Goal: Book appointment/travel/reservation

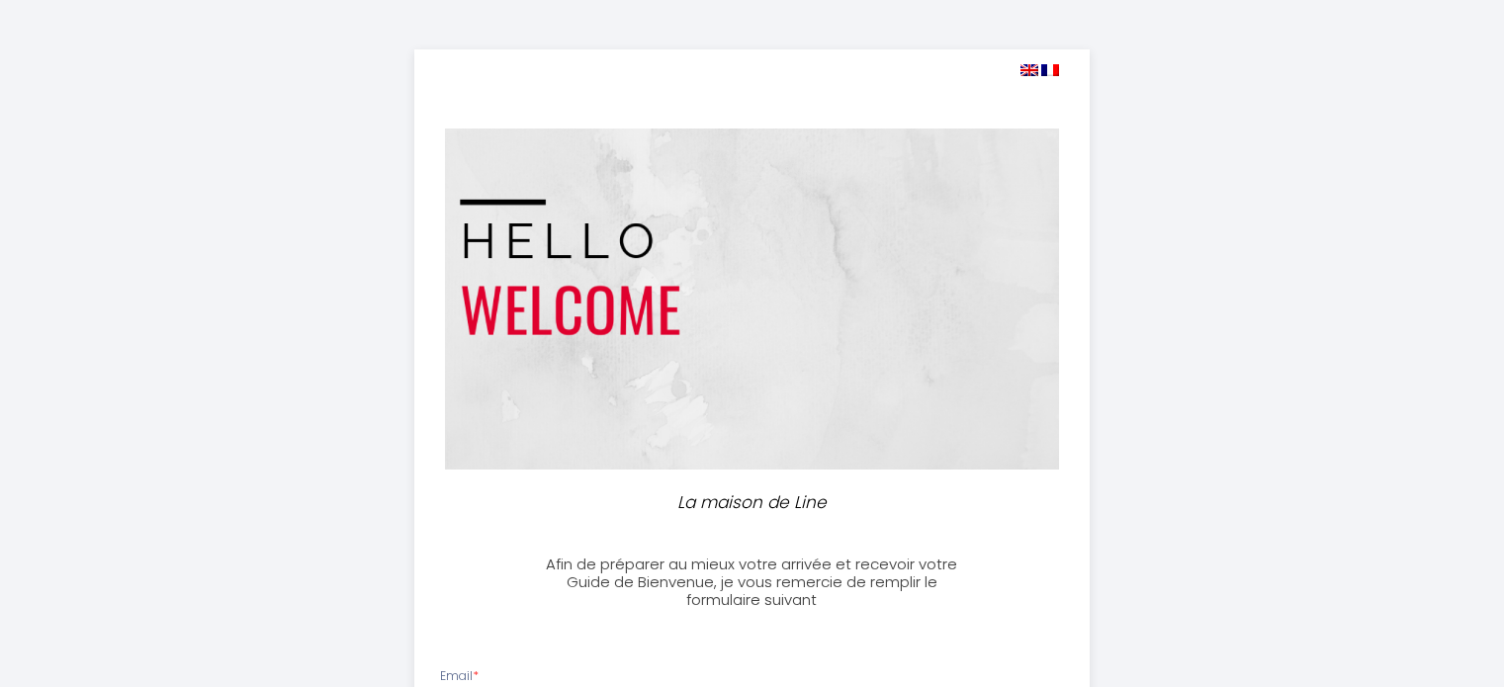
select select
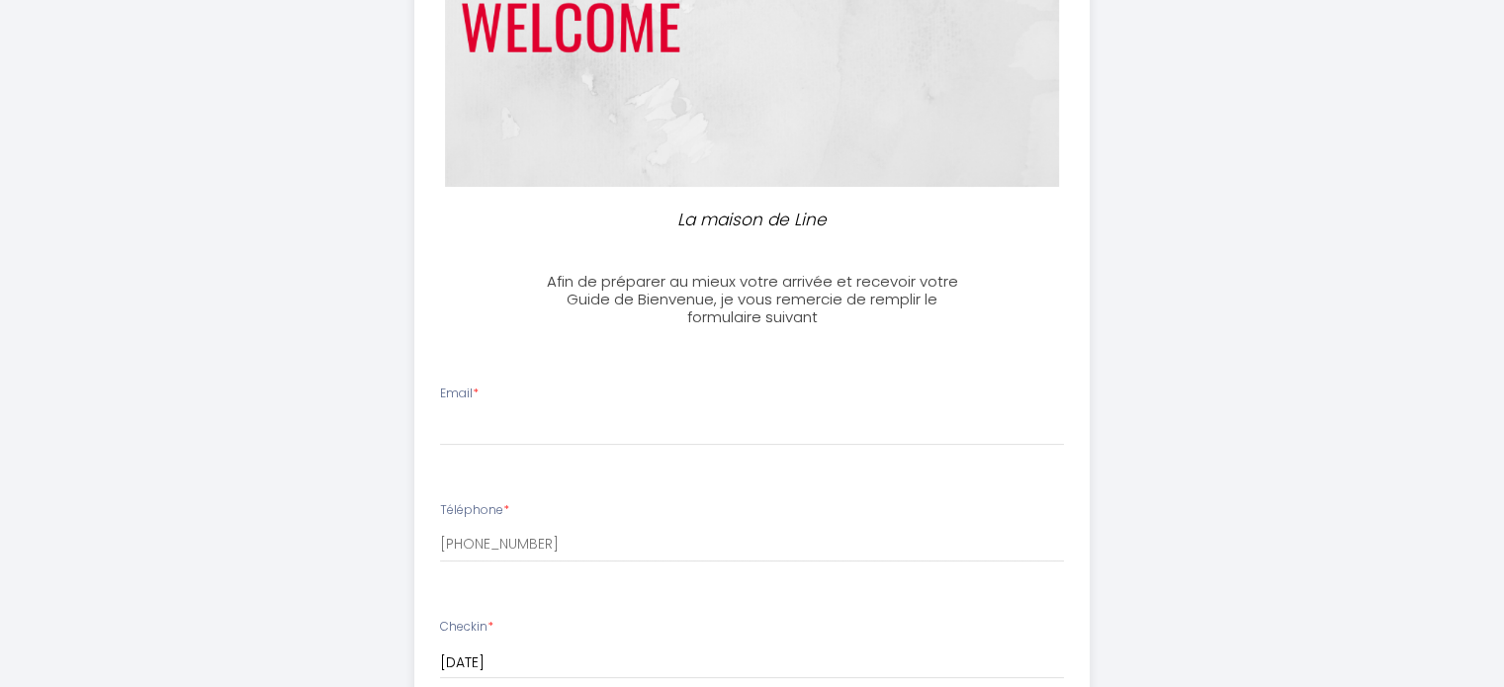
scroll to position [495, 0]
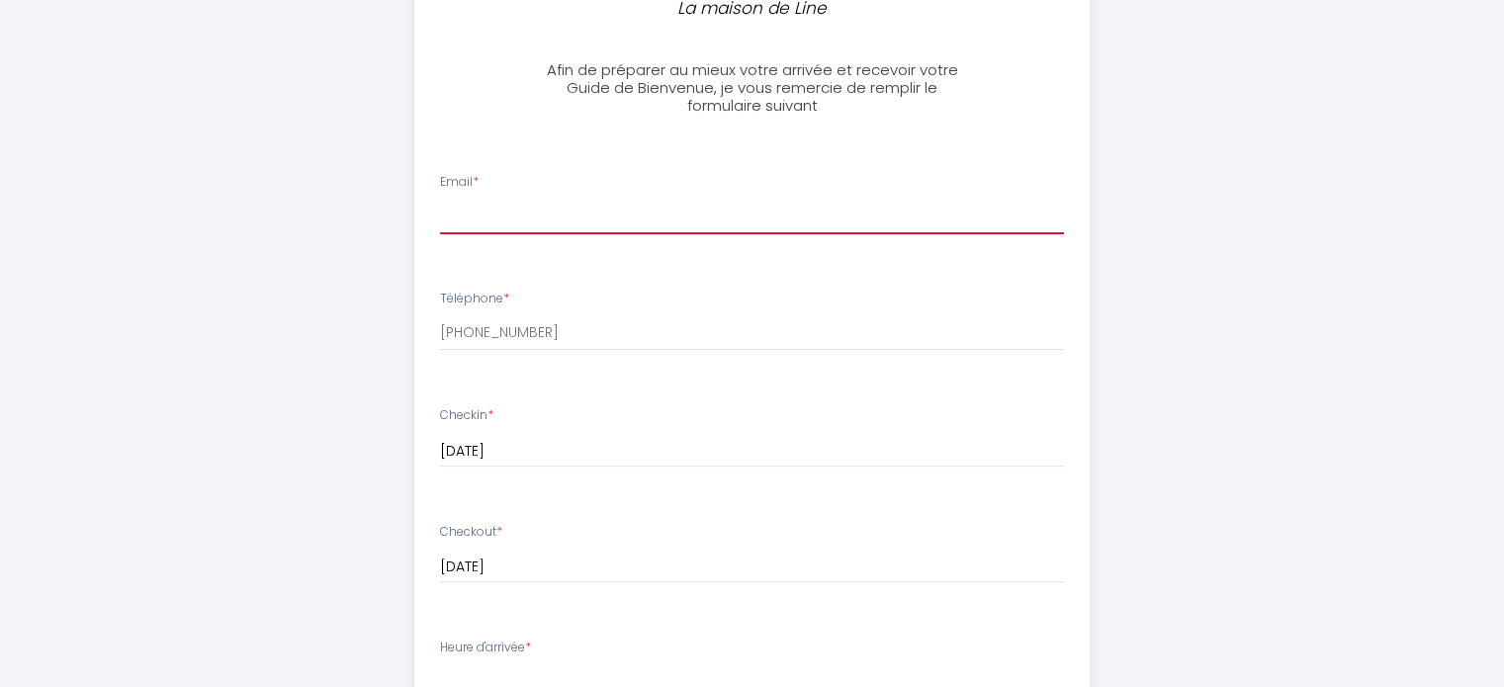
click at [555, 212] on input "Email *" at bounding box center [752, 217] width 624 height 36
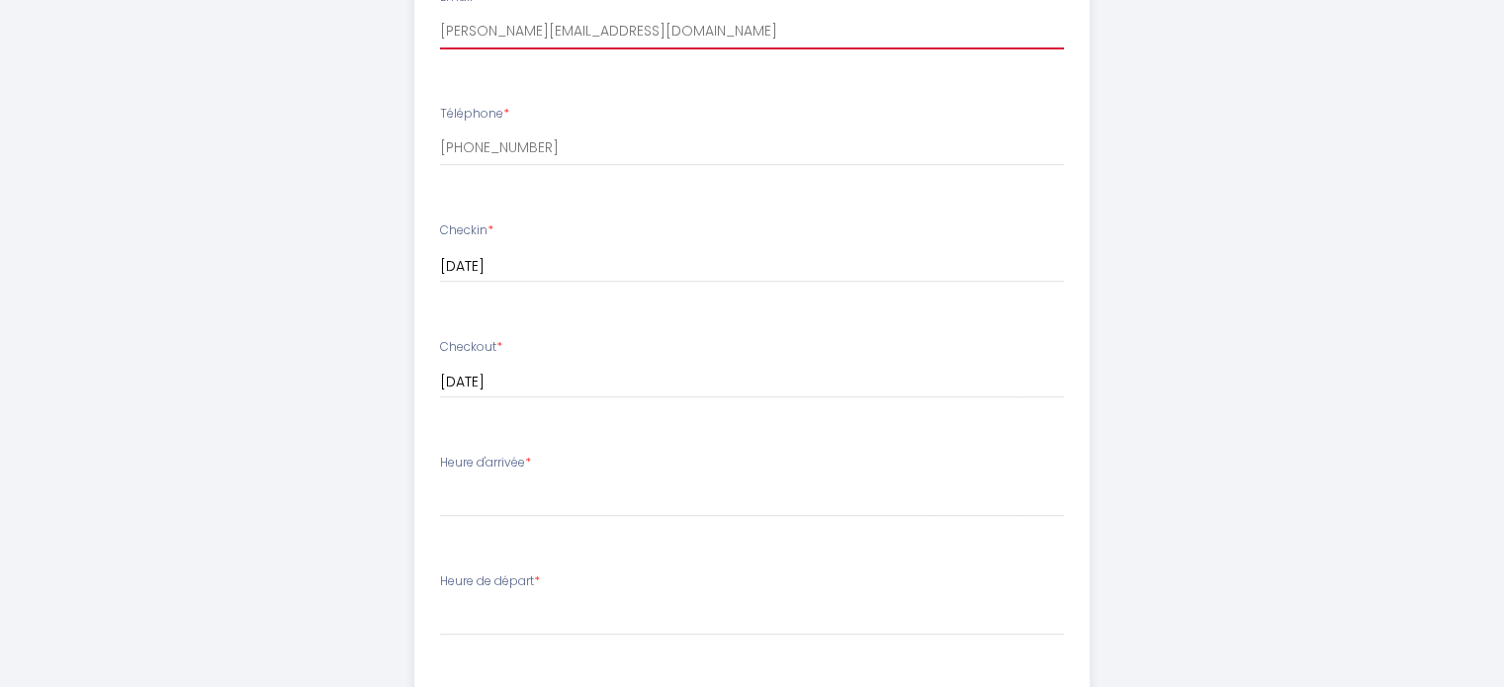
scroll to position [692, 0]
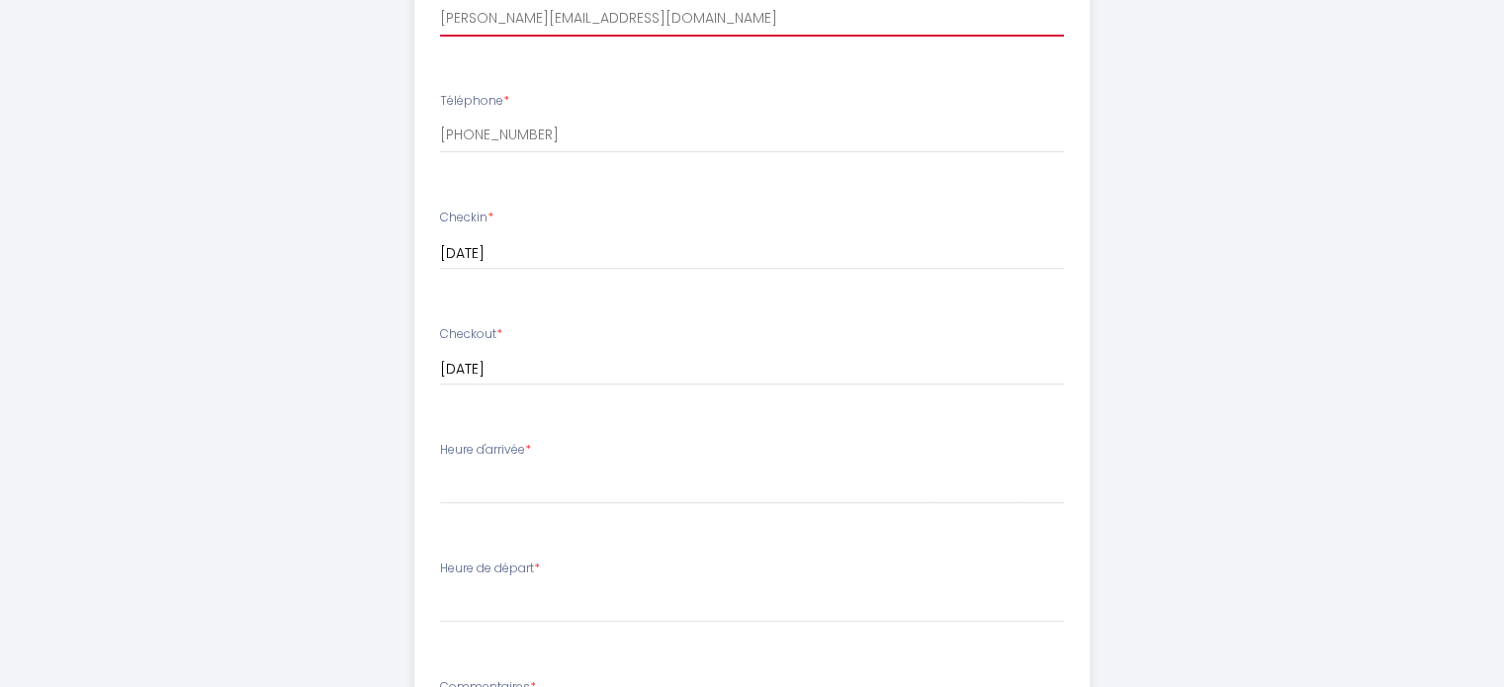
type input "[PERSON_NAME][EMAIL_ADDRESS][DOMAIN_NAME]"
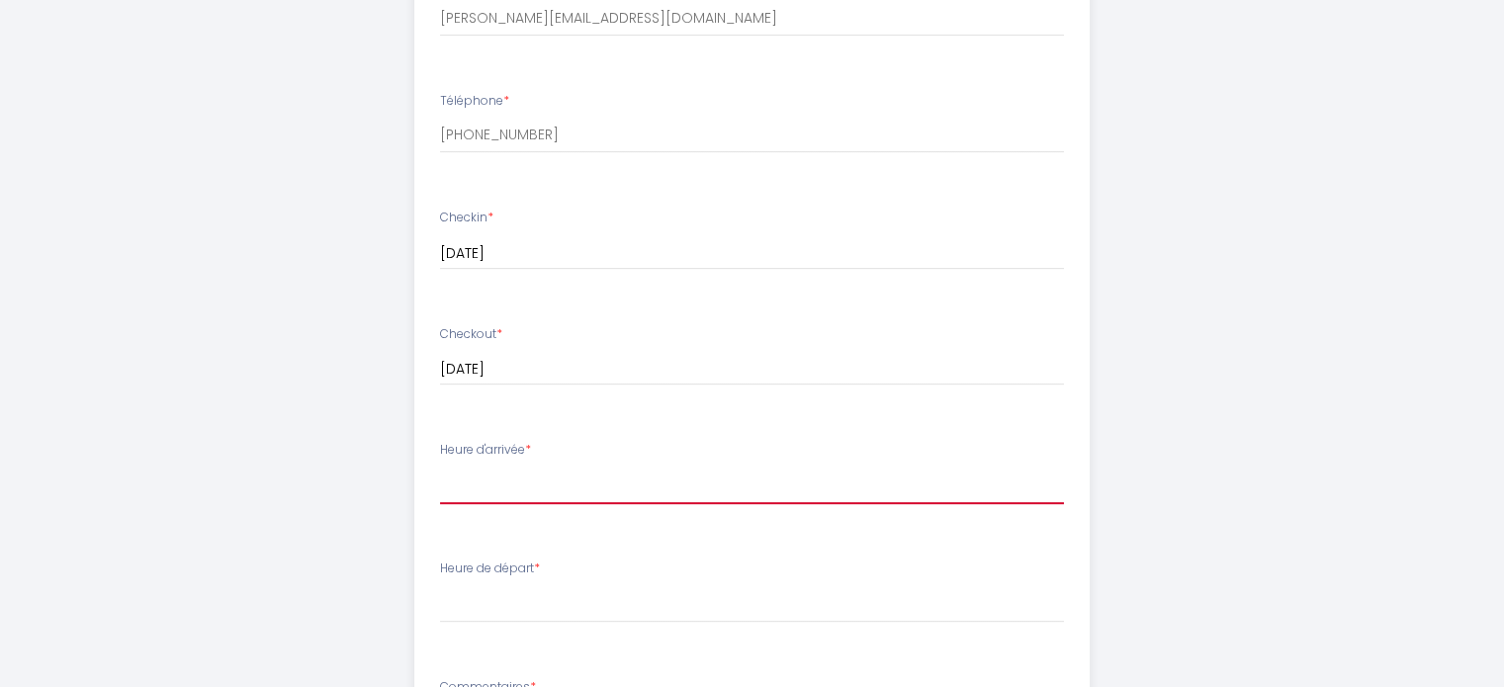
click at [518, 483] on select "16:00 16:30 17:00 17:30 18:00 18:30 19:00 19:30 20:00 20:30 21:00 21:30 22:00 2…" at bounding box center [752, 486] width 624 height 38
select select "16:00"
click at [440, 467] on select "16:00 16:30 17:00 17:30 18:00 18:30 19:00 19:30 20:00 20:30 21:00 21:30 22:00 2…" at bounding box center [752, 486] width 624 height 38
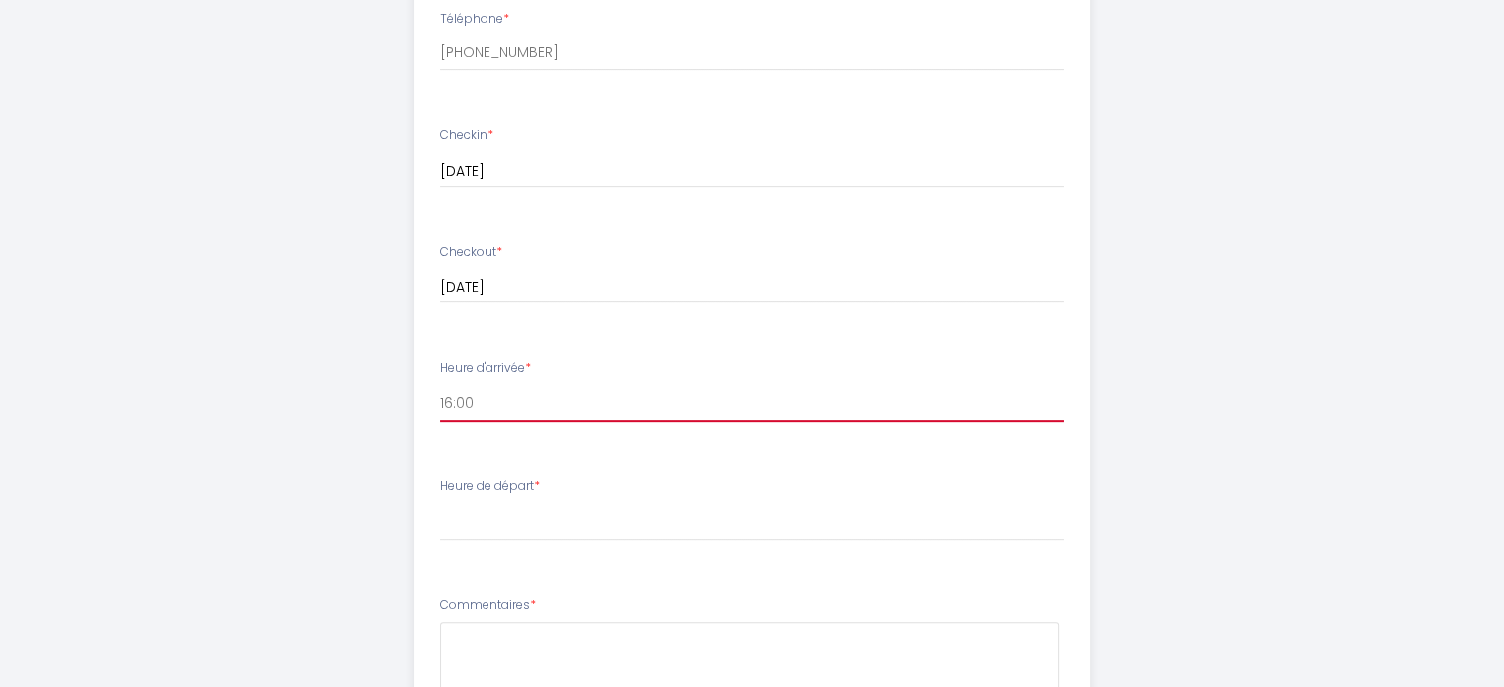
scroll to position [890, 0]
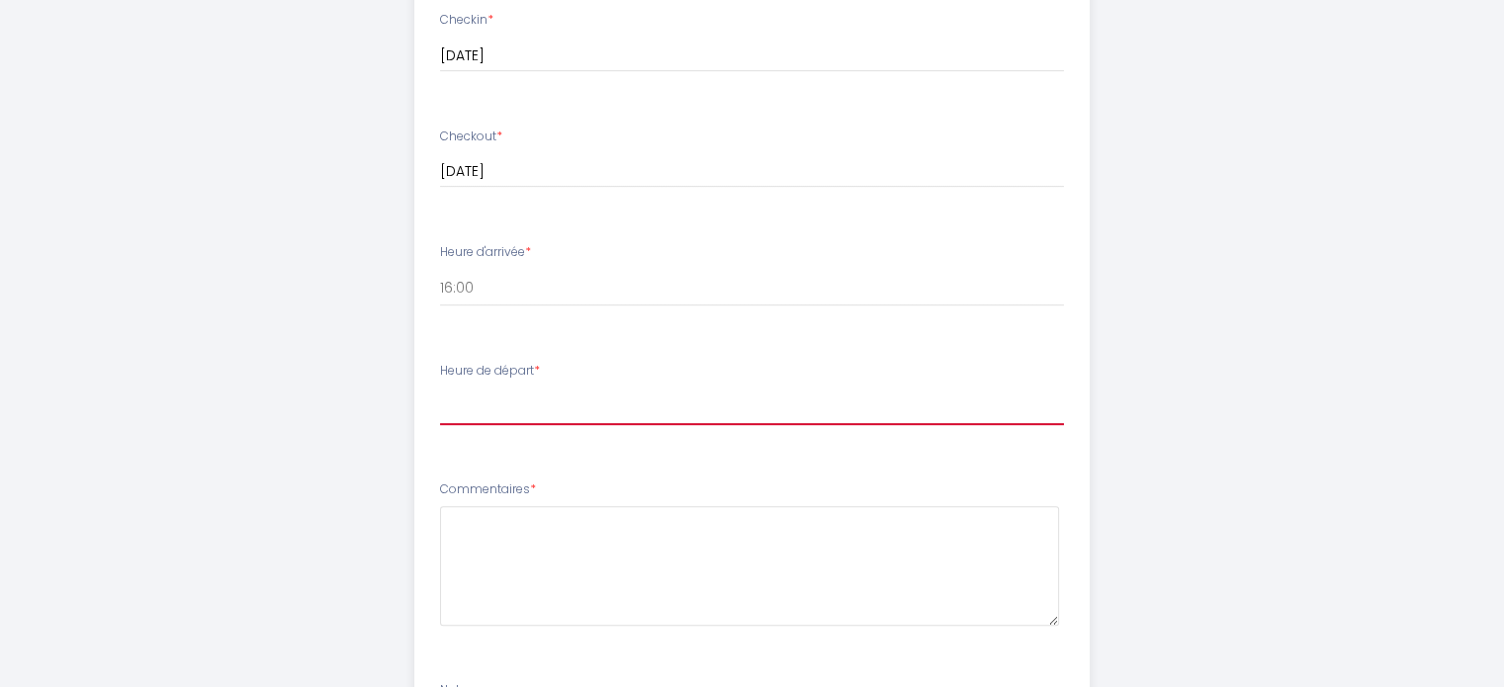
click at [530, 407] on select "00:00 00:30 01:00 01:30 02:00 02:30 03:00 03:30 04:00 04:30 05:00 05:30 06:00 0…" at bounding box center [752, 407] width 624 height 38
select select "10:00"
click at [440, 388] on select "00:00 00:30 01:00 01:30 02:00 02:30 03:00 03:30 04:00 04:30 05:00 05:30 06:00 0…" at bounding box center [752, 407] width 624 height 38
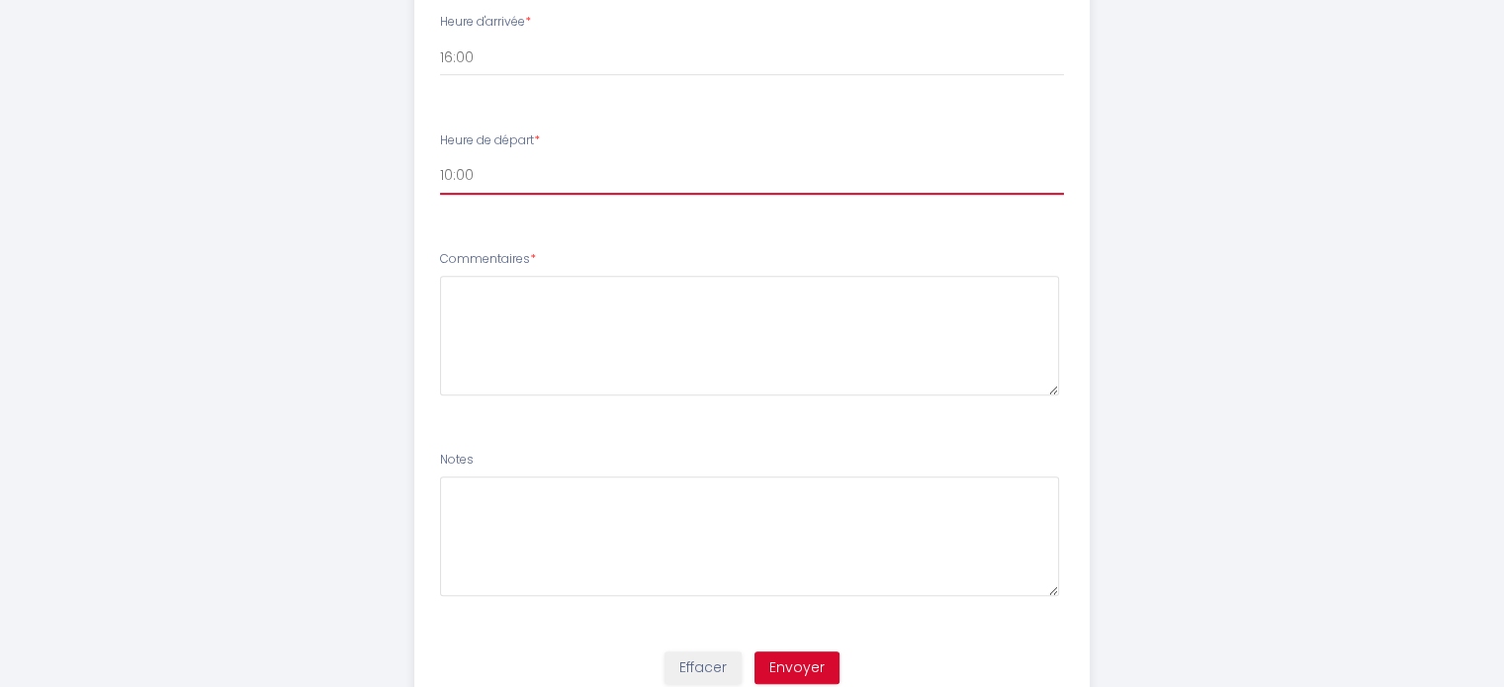
scroll to position [1187, 0]
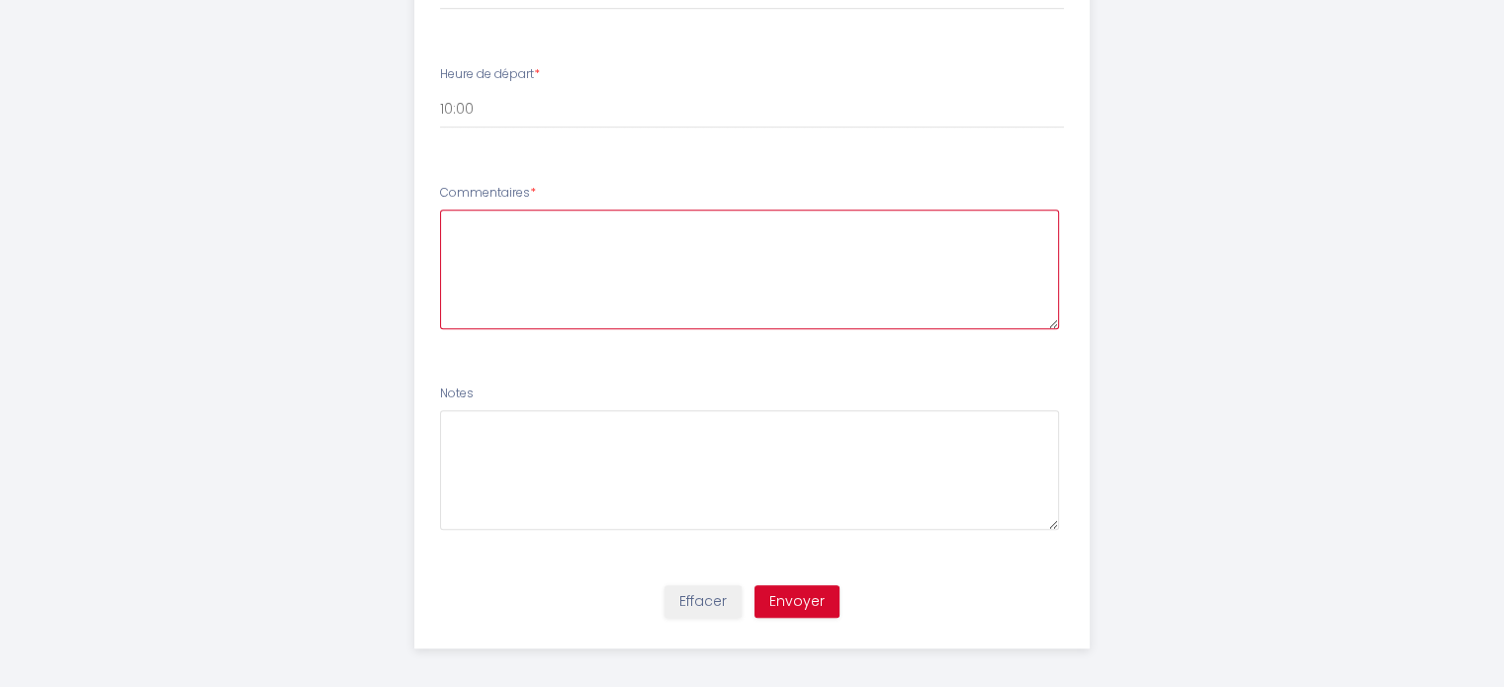
click at [535, 244] on textarea at bounding box center [749, 270] width 619 height 120
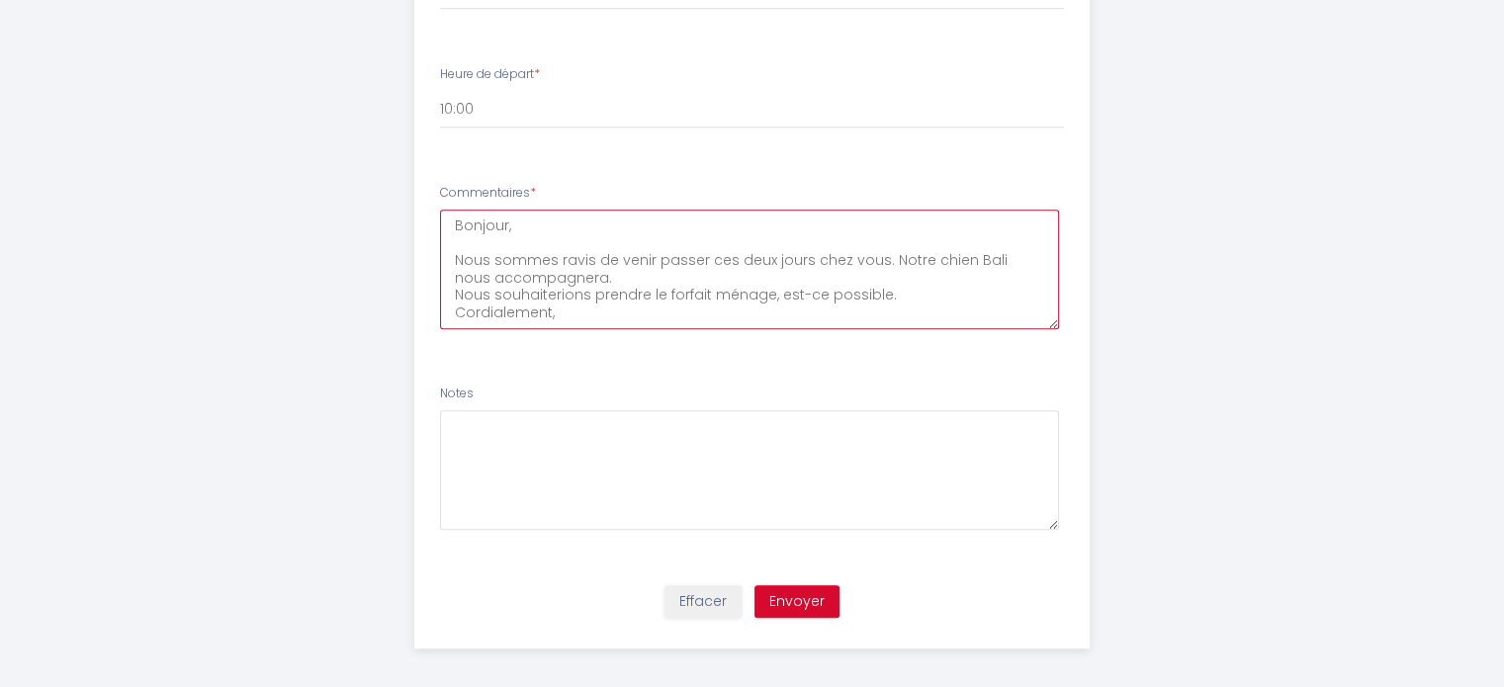
click at [898, 295] on textarea "Bonjour, Nous sommes ravis de venir passer ces deux jours chez vous. Notre chie…" at bounding box center [749, 270] width 619 height 120
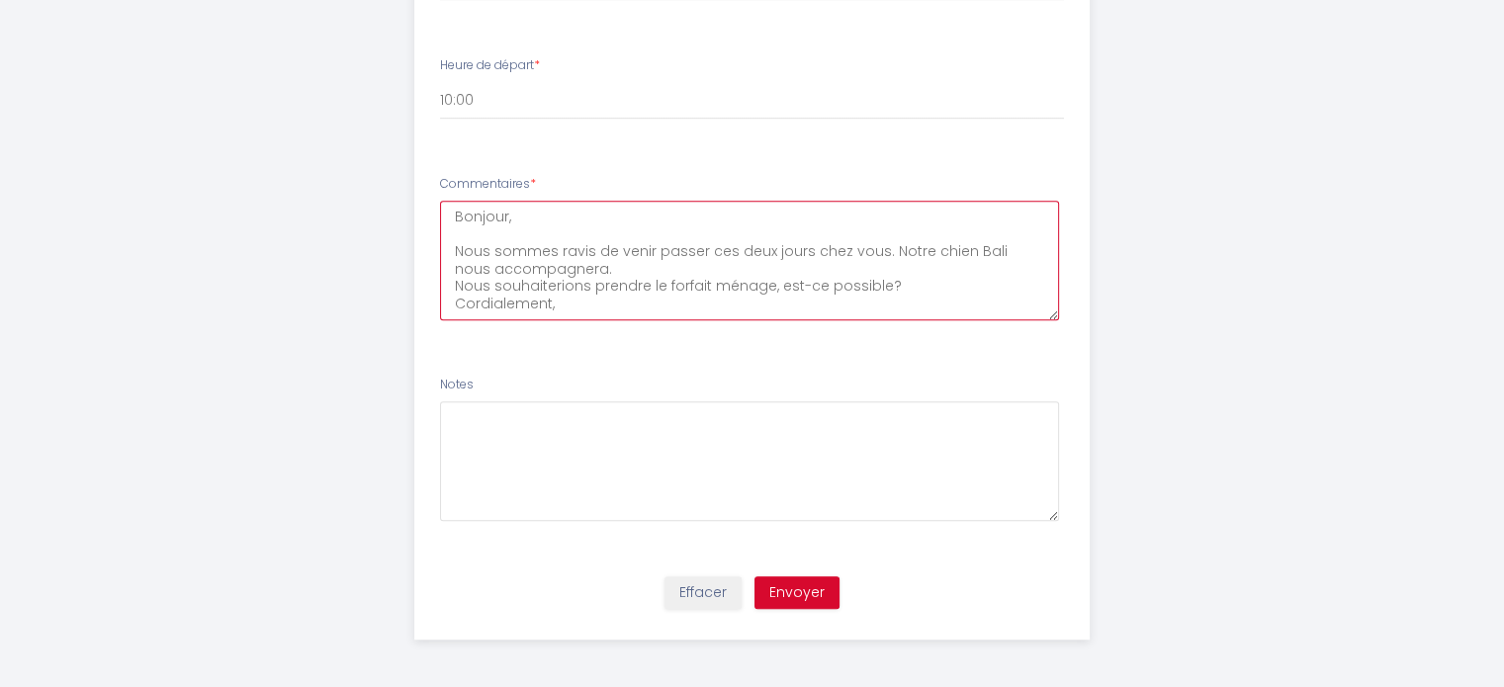
type textarea "Bonjour, Nous sommes ravis de venir passer ces deux jours chez vous. Notre chie…"
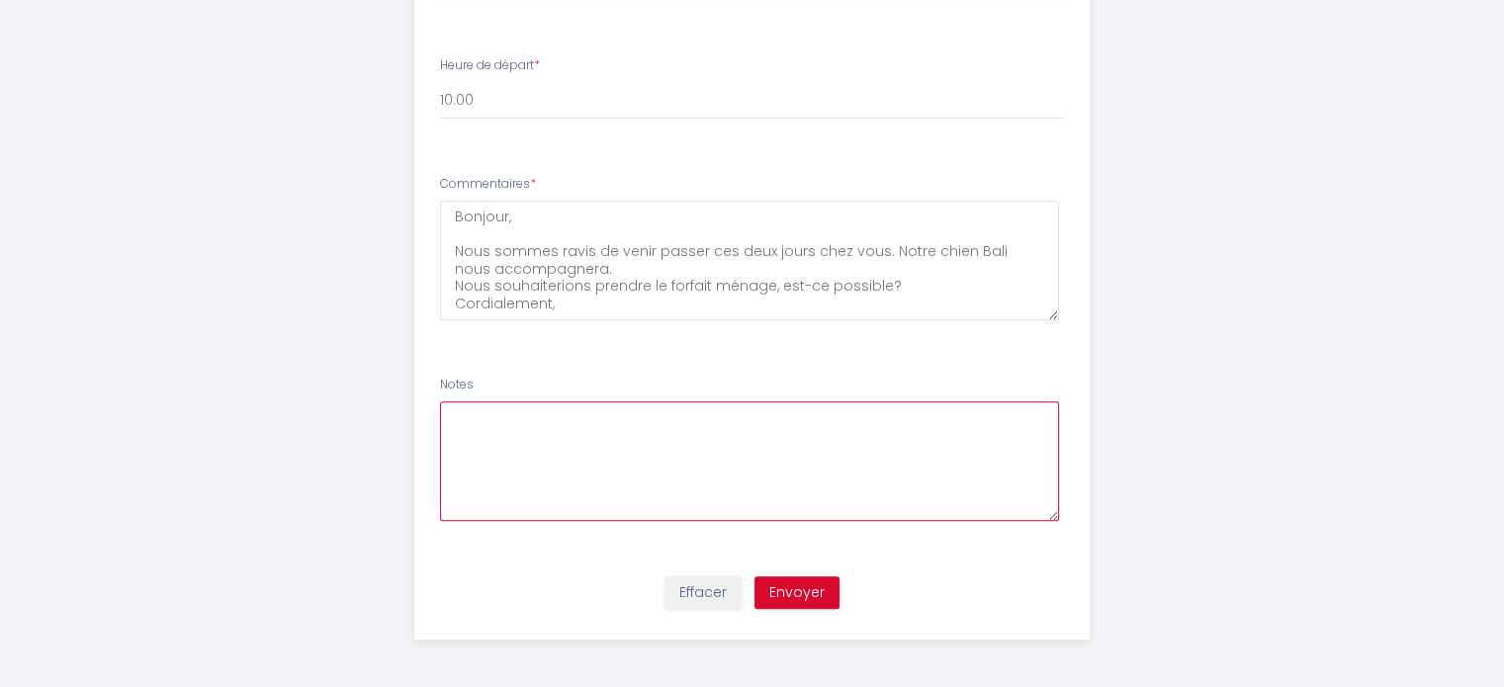
click at [595, 435] on textarea at bounding box center [749, 462] width 619 height 120
click at [811, 583] on button "Envoyer" at bounding box center [797, 594] width 85 height 34
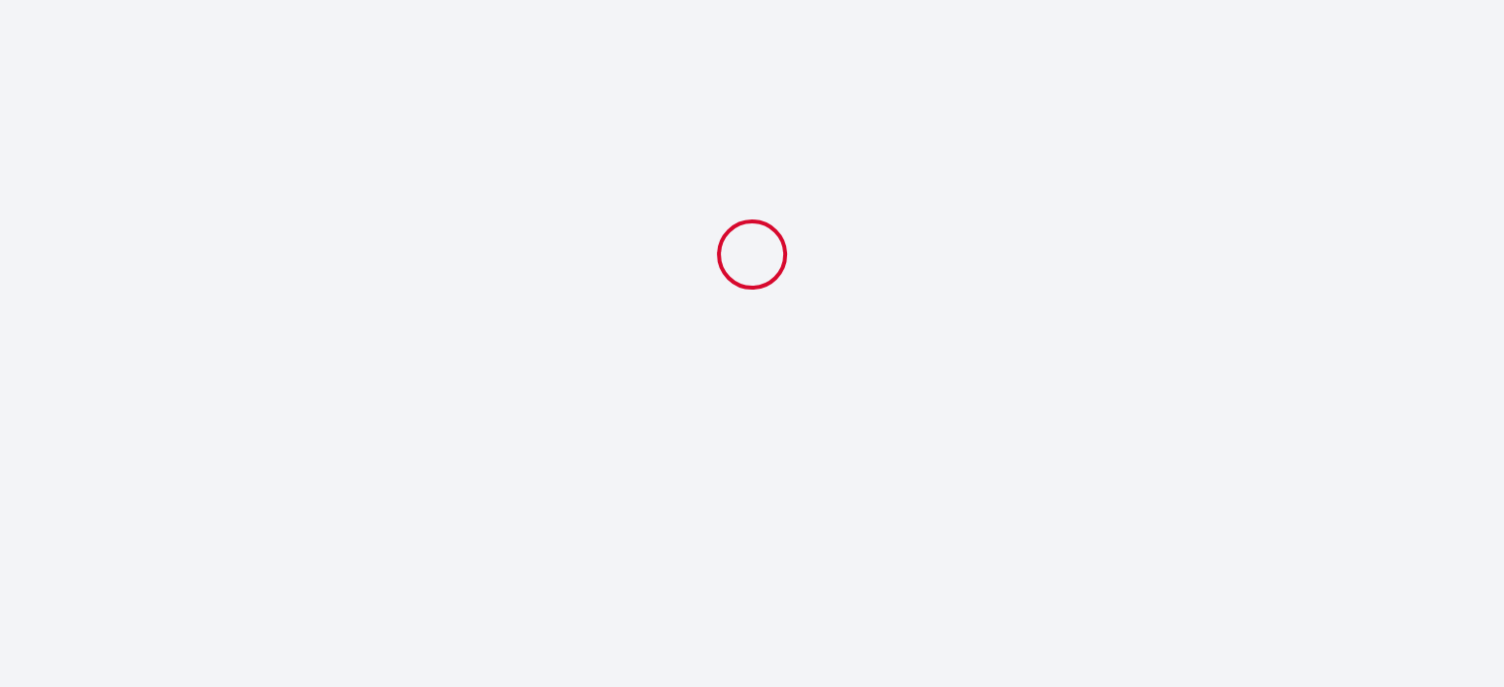
scroll to position [0, 0]
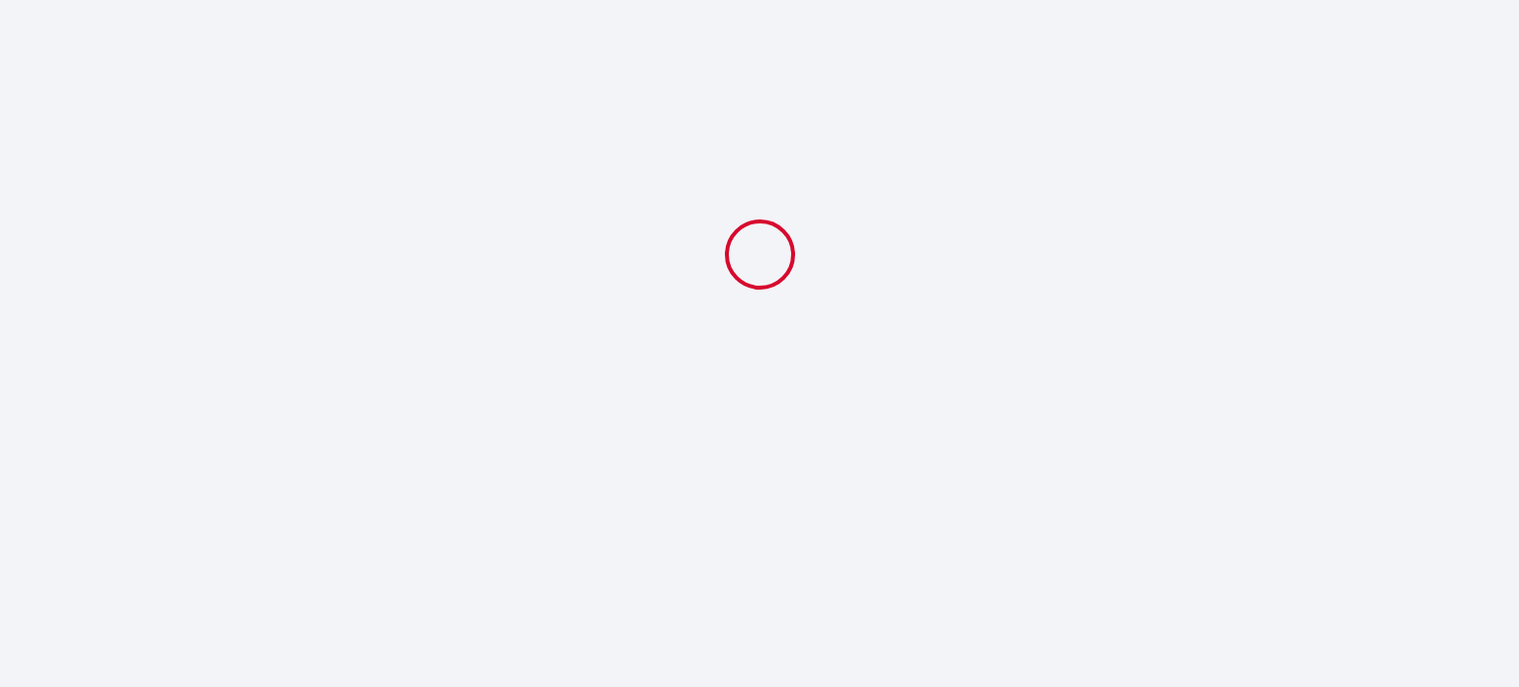
select select "10:00"
